Goal: Communication & Community: Share content

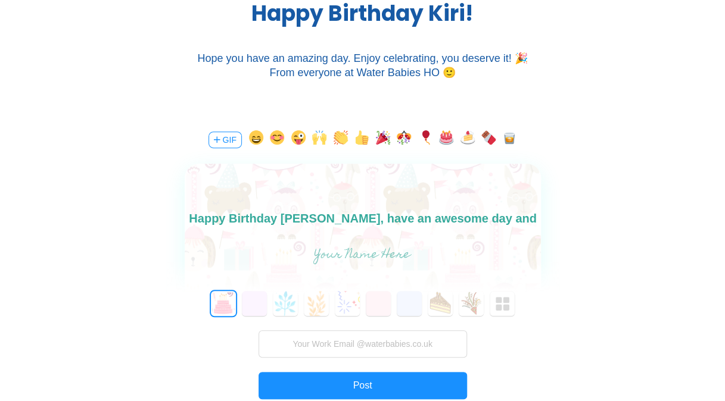
scroll to position [17, 0]
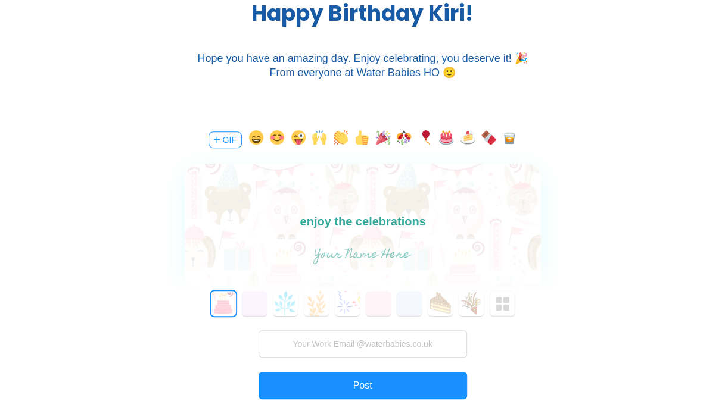
click at [386, 136] on button "button" at bounding box center [383, 139] width 14 height 19
click at [427, 134] on button "button" at bounding box center [425, 139] width 14 height 19
click at [472, 133] on button "button" at bounding box center [467, 139] width 14 height 19
click at [375, 254] on input "text" at bounding box center [362, 256] width 267 height 24
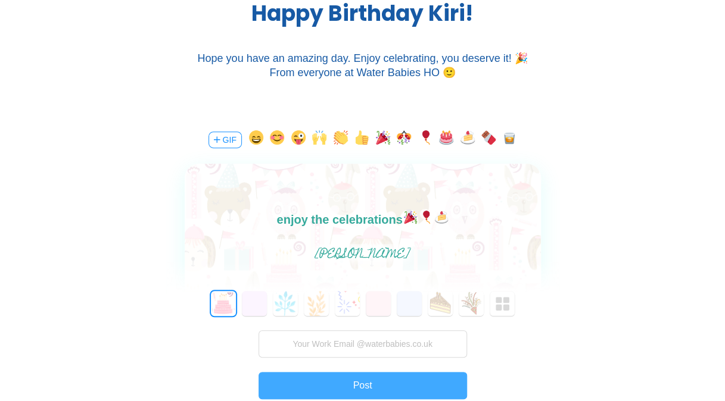
type input "[PERSON_NAME]"
click at [369, 388] on button "Post" at bounding box center [362, 385] width 208 height 27
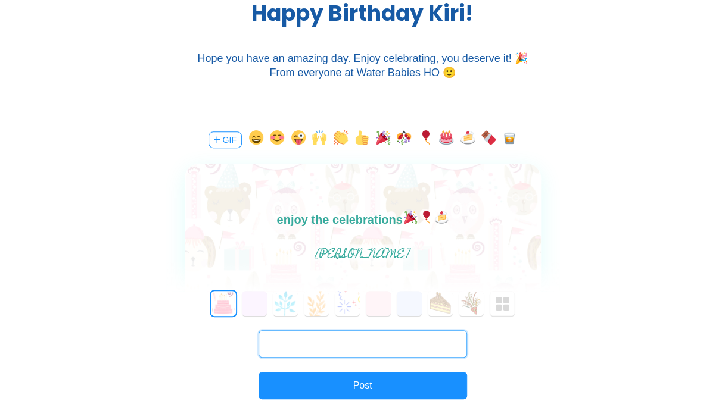
click at [366, 338] on input "text" at bounding box center [362, 343] width 208 height 27
type input "[PERSON_NAME][EMAIL_ADDRESS][PERSON_NAME][DOMAIN_NAME]"
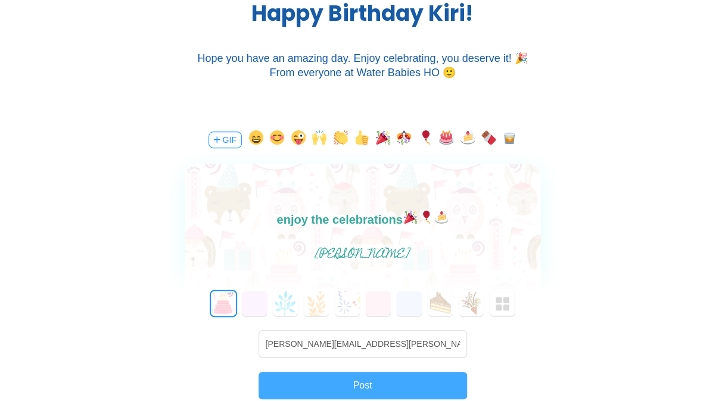
click at [372, 382] on button "Post" at bounding box center [362, 385] width 208 height 27
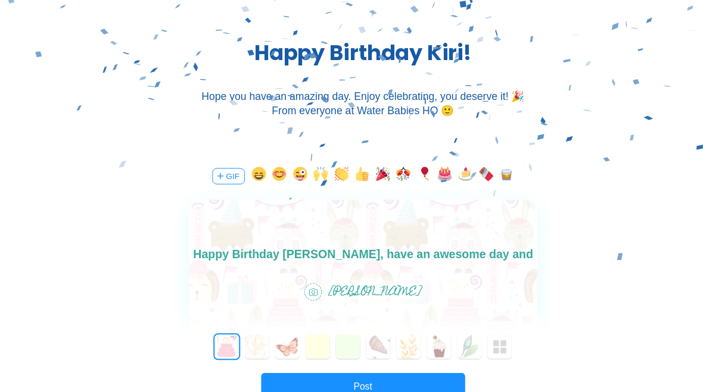
scroll to position [0, 0]
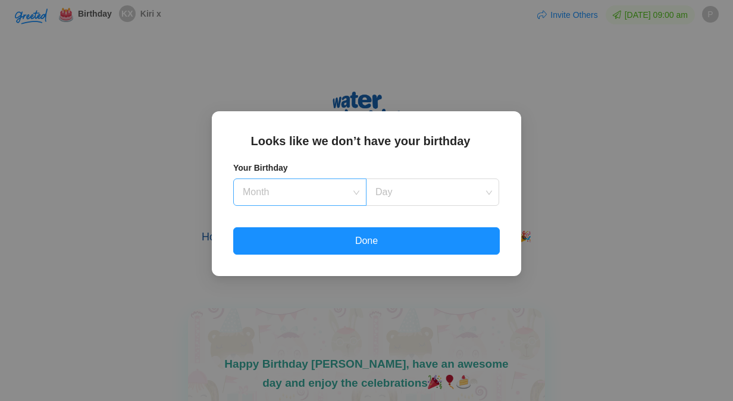
click at [355, 188] on div "Month" at bounding box center [299, 192] width 133 height 27
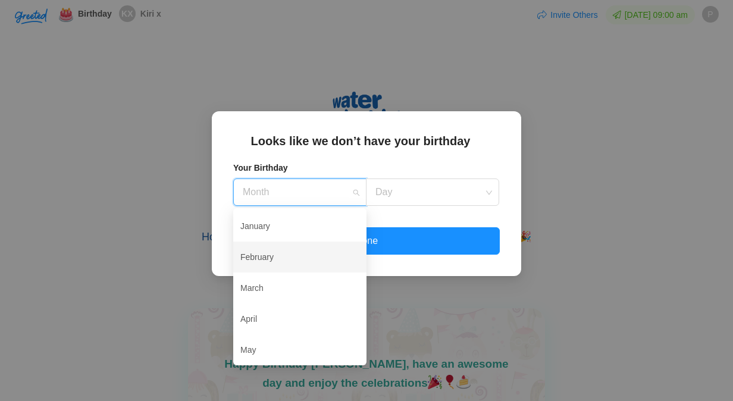
drag, startPoint x: 288, startPoint y: 261, endPoint x: 398, endPoint y: 221, distance: 117.1
click at [290, 258] on div "February" at bounding box center [300, 257] width 119 height 25
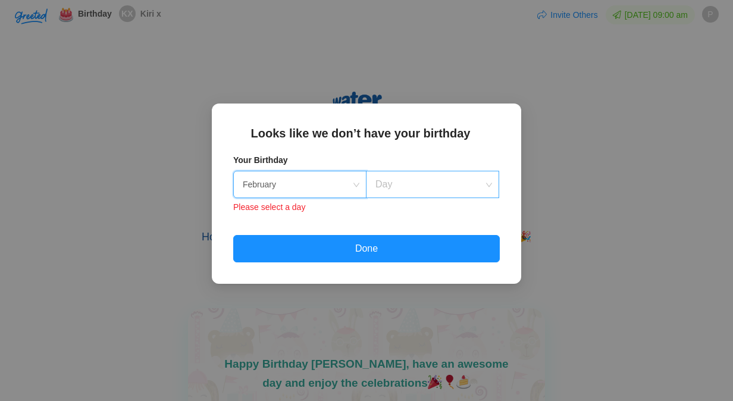
click at [423, 185] on input at bounding box center [428, 184] width 111 height 26
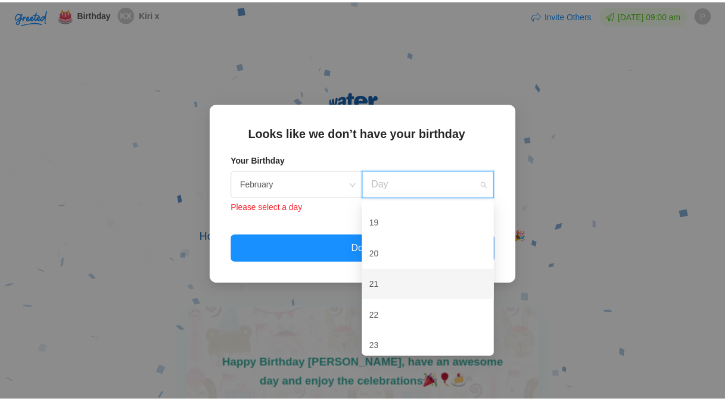
scroll to position [341, 0]
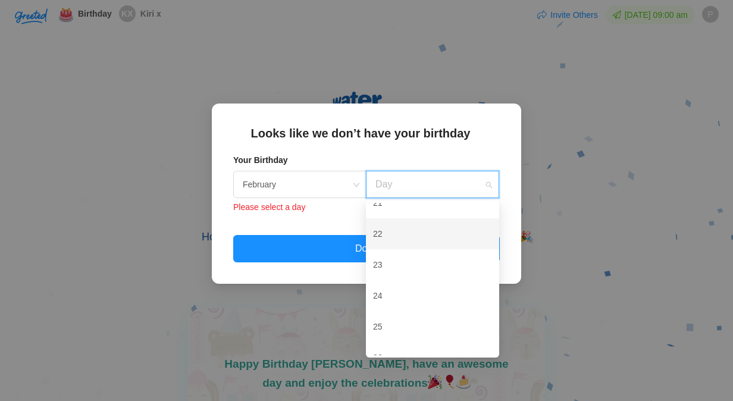
click at [399, 232] on div "22" at bounding box center [432, 233] width 119 height 25
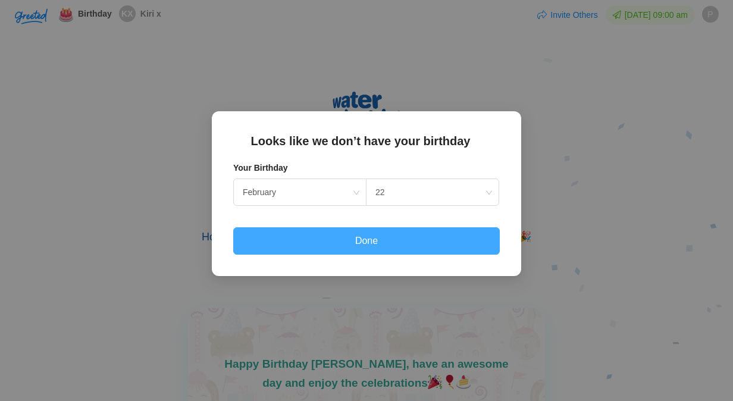
click at [364, 239] on button "Done" at bounding box center [366, 240] width 267 height 27
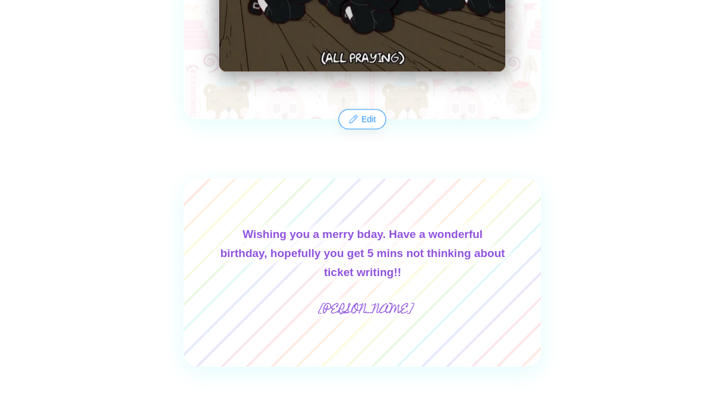
scroll to position [655, 0]
